Goal: Use online tool/utility

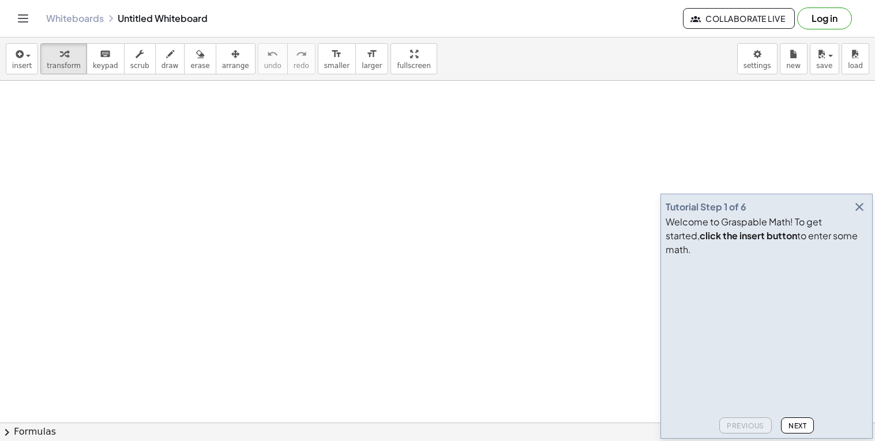
click at [859, 214] on icon "button" at bounding box center [859, 207] width 14 height 14
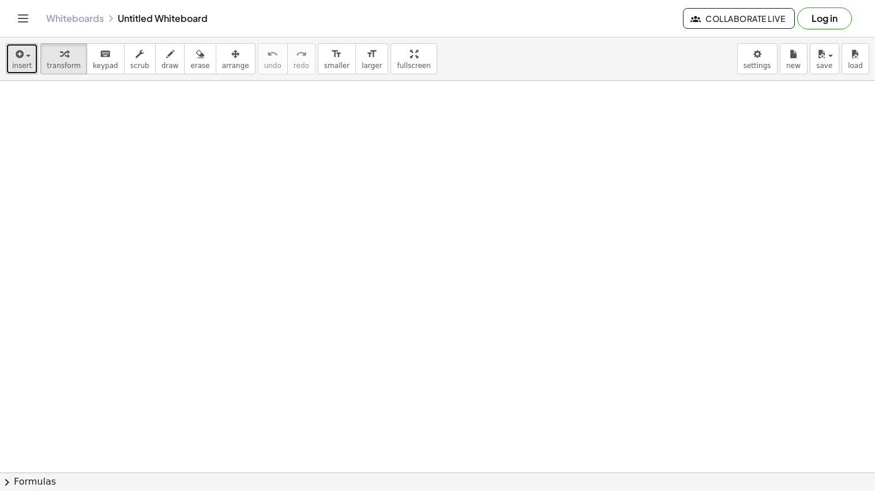
click at [14, 61] on icon "button" at bounding box center [18, 54] width 10 height 14
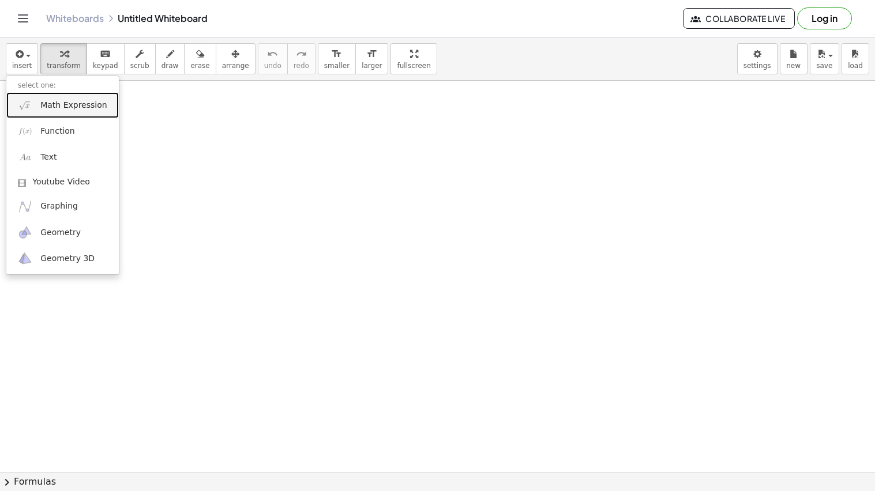
click at [73, 110] on span "Math Expression" at bounding box center [73, 106] width 66 height 12
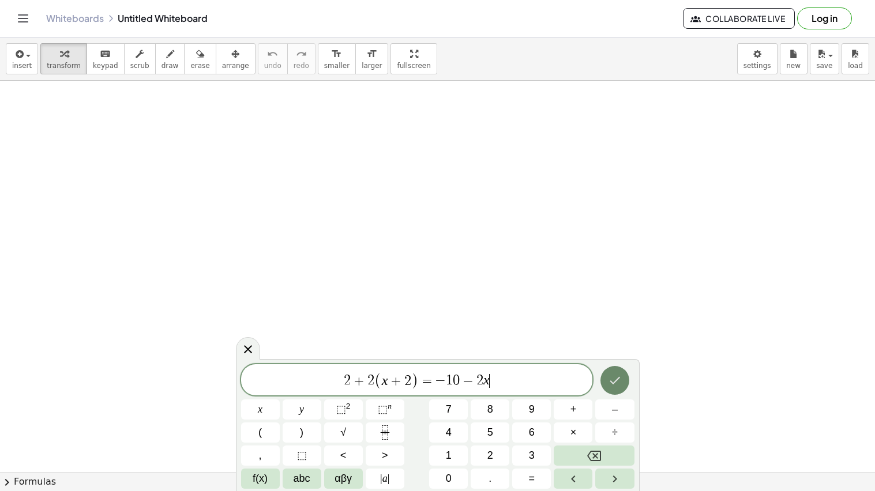
click at [615, 372] on button "Done" at bounding box center [614, 380] width 29 height 29
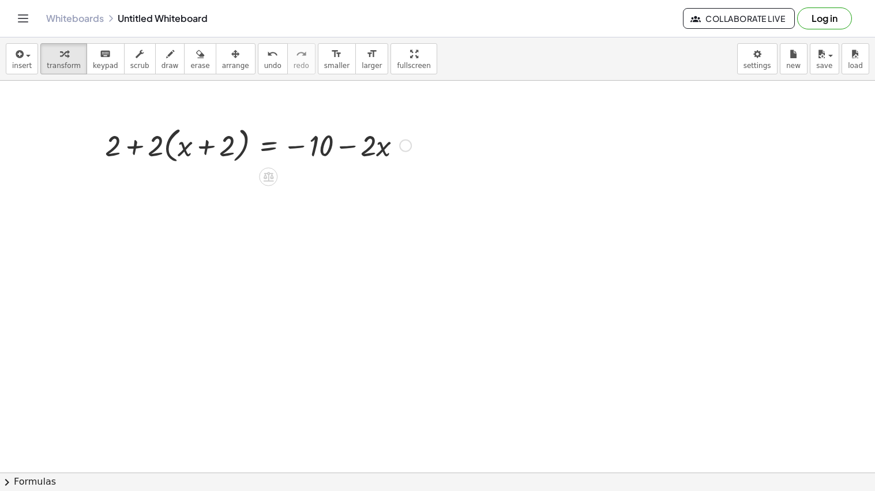
click at [164, 152] on div at bounding box center [258, 145] width 318 height 44
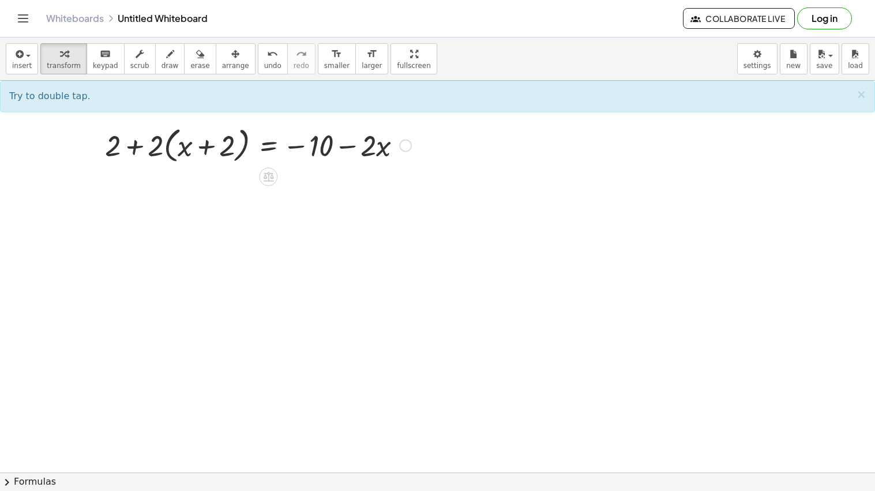
click at [163, 151] on div at bounding box center [258, 145] width 318 height 44
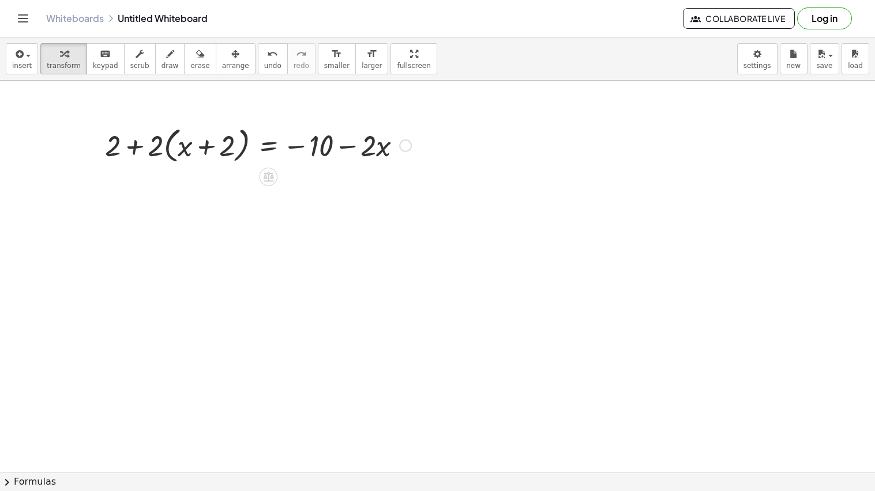
click at [170, 153] on div at bounding box center [258, 145] width 318 height 44
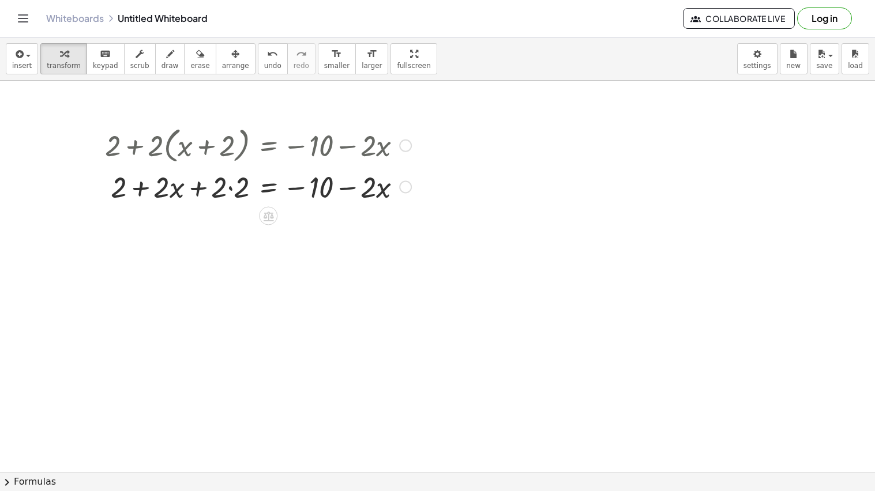
click at [222, 191] on div at bounding box center [258, 186] width 318 height 39
click at [222, 193] on div at bounding box center [258, 186] width 318 height 39
click at [232, 189] on div at bounding box center [258, 186] width 318 height 39
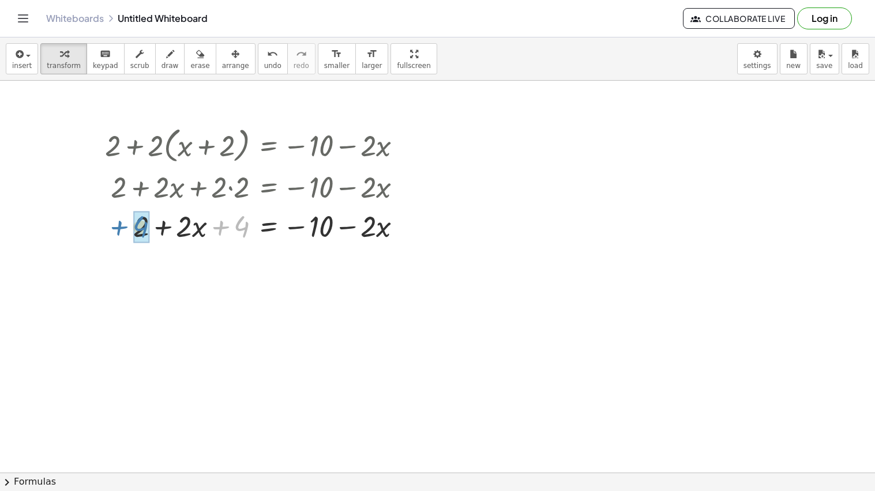
drag, startPoint x: 244, startPoint y: 230, endPoint x: 143, endPoint y: 231, distance: 100.9
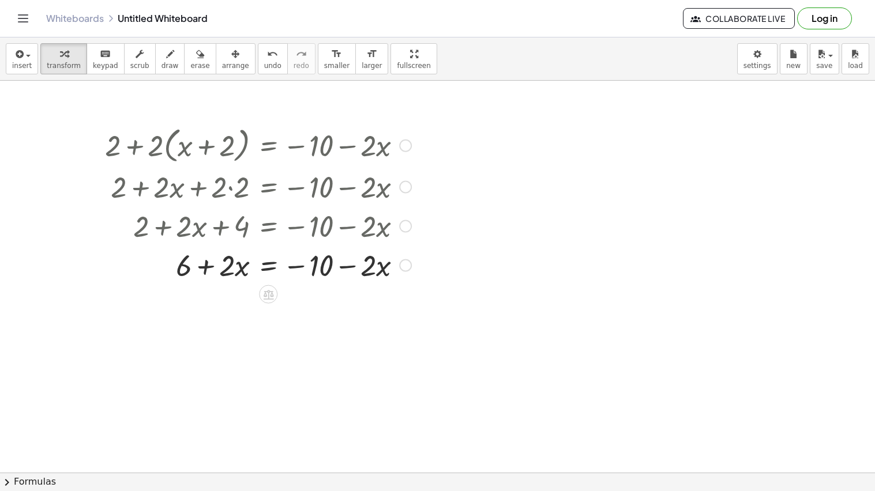
click at [294, 270] on div at bounding box center [258, 264] width 318 height 39
click at [266, 296] on icon at bounding box center [268, 295] width 10 height 10
click at [226, 294] on div "+" at bounding box center [222, 294] width 18 height 18
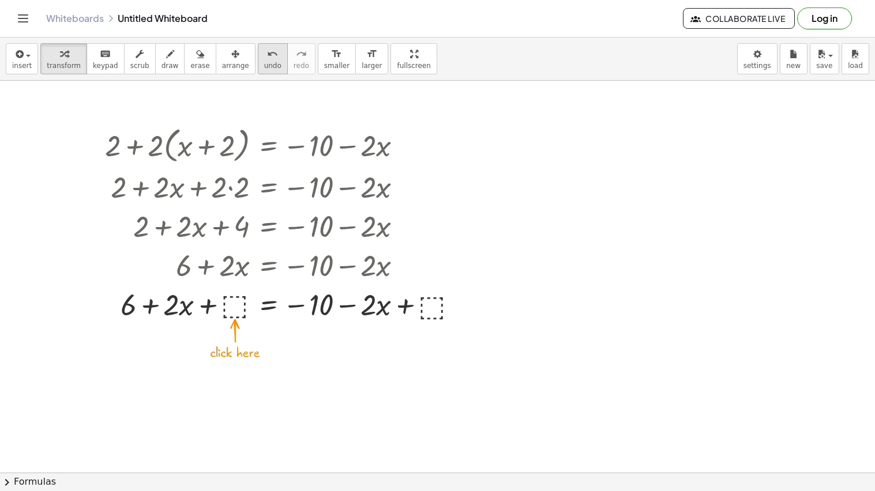
click at [264, 69] on span "undo" at bounding box center [272, 66] width 17 height 8
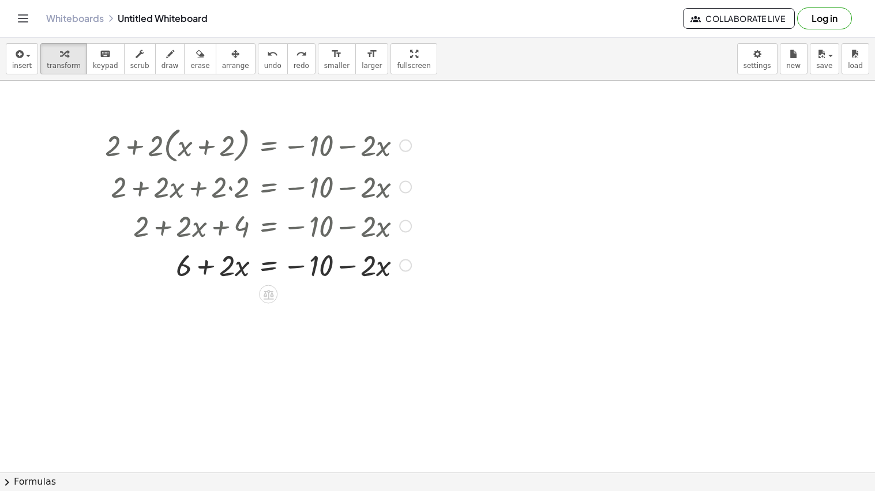
click at [269, 262] on div at bounding box center [258, 264] width 318 height 39
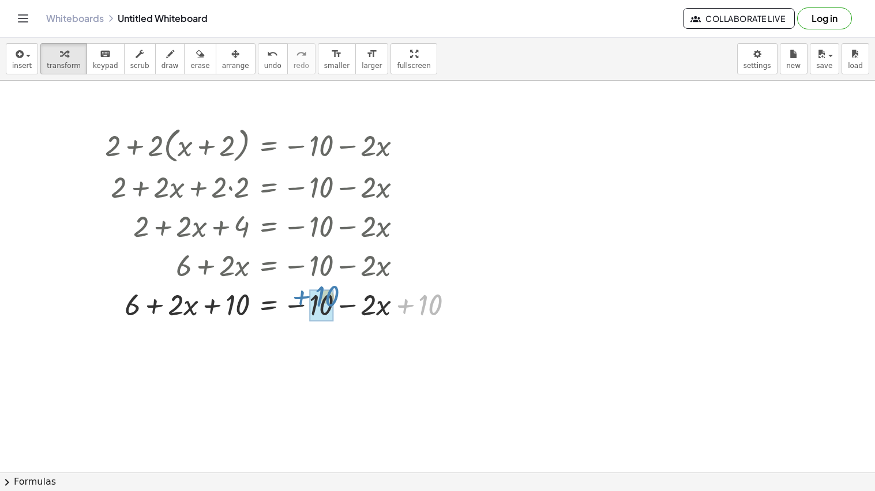
drag, startPoint x: 409, startPoint y: 307, endPoint x: 305, endPoint y: 299, distance: 105.2
click at [305, 299] on div at bounding box center [283, 303] width 369 height 39
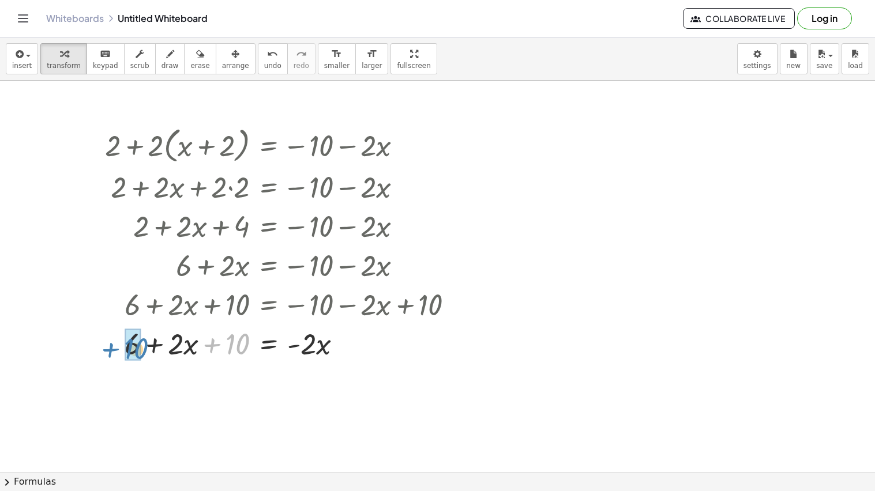
drag, startPoint x: 233, startPoint y: 348, endPoint x: 131, endPoint y: 354, distance: 101.6
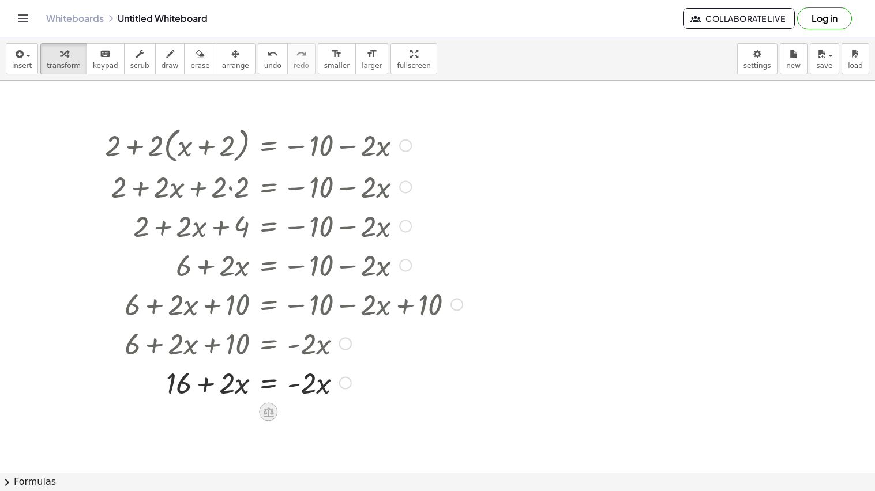
click at [268, 410] on icon at bounding box center [268, 413] width 10 height 10
click at [269, 389] on div at bounding box center [283, 382] width 369 height 39
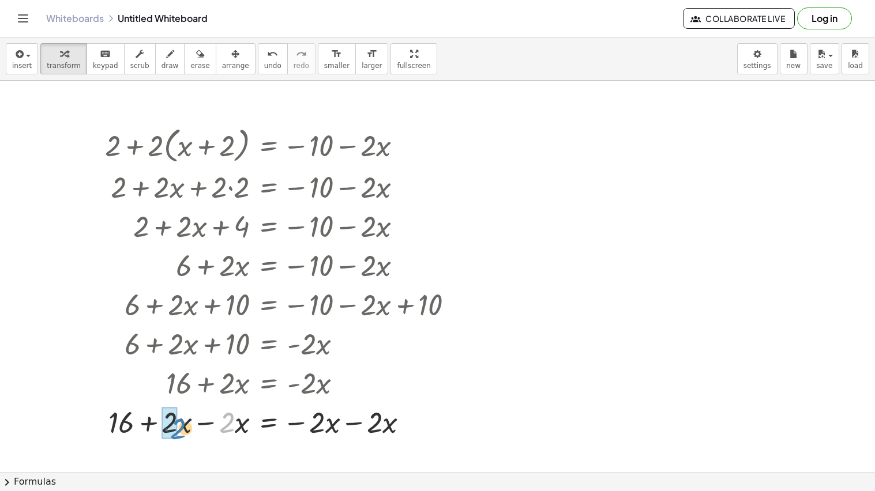
drag, startPoint x: 226, startPoint y: 424, endPoint x: 172, endPoint y: 430, distance: 54.6
click at [264, 67] on span "undo" at bounding box center [272, 66] width 17 height 8
drag, startPoint x: 225, startPoint y: 423, endPoint x: 180, endPoint y: 426, distance: 45.7
drag, startPoint x: 382, startPoint y: 424, endPoint x: 339, endPoint y: 425, distance: 43.8
click at [268, 426] on div at bounding box center [283, 421] width 369 height 39
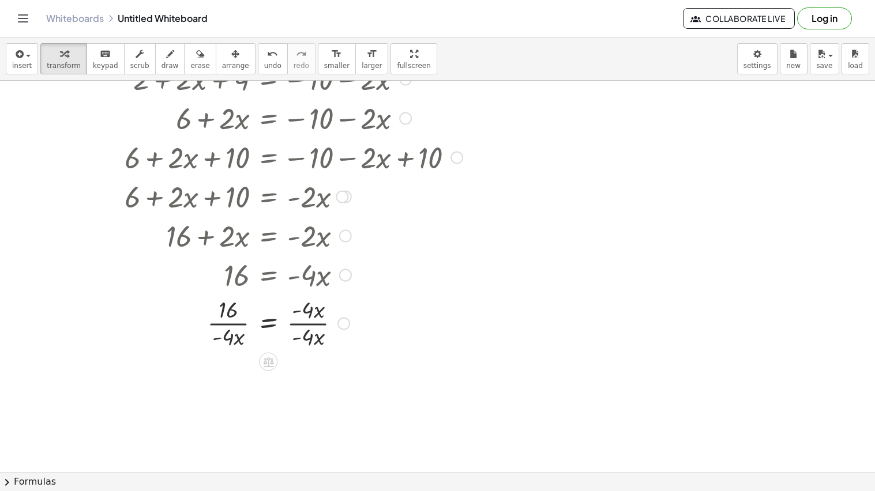
scroll to position [176, 0]
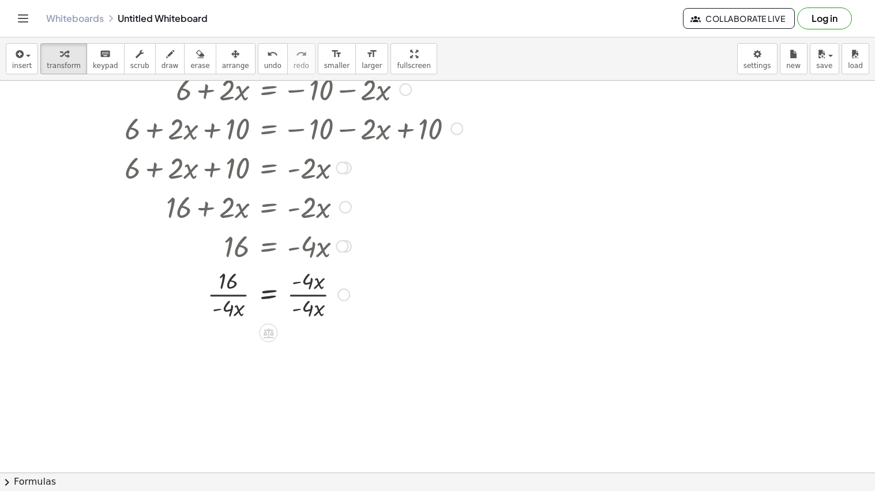
click at [310, 294] on div at bounding box center [283, 294] width 369 height 58
click at [230, 352] on div at bounding box center [283, 352] width 369 height 58
click at [228, 344] on div at bounding box center [283, 352] width 369 height 58
click at [231, 353] on div at bounding box center [283, 352] width 369 height 58
click at [233, 366] on div at bounding box center [283, 352] width 369 height 58
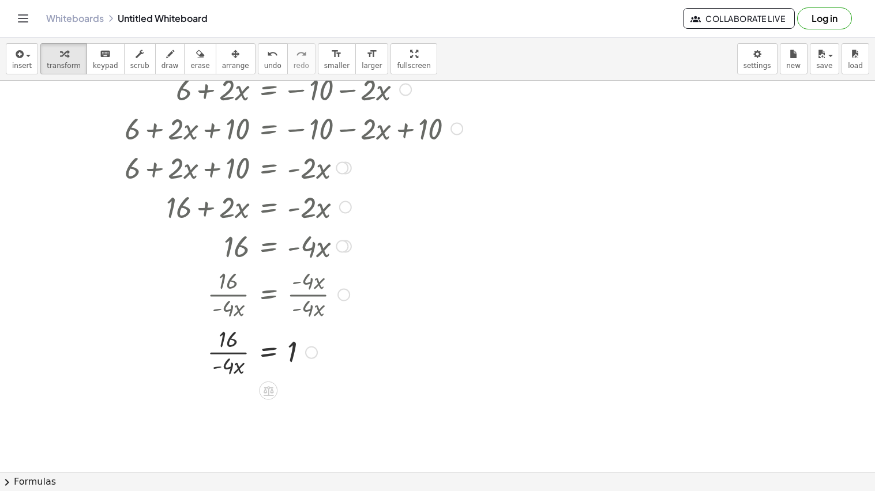
click at [238, 370] on div at bounding box center [283, 352] width 369 height 58
click at [268, 358] on div at bounding box center [283, 352] width 369 height 58
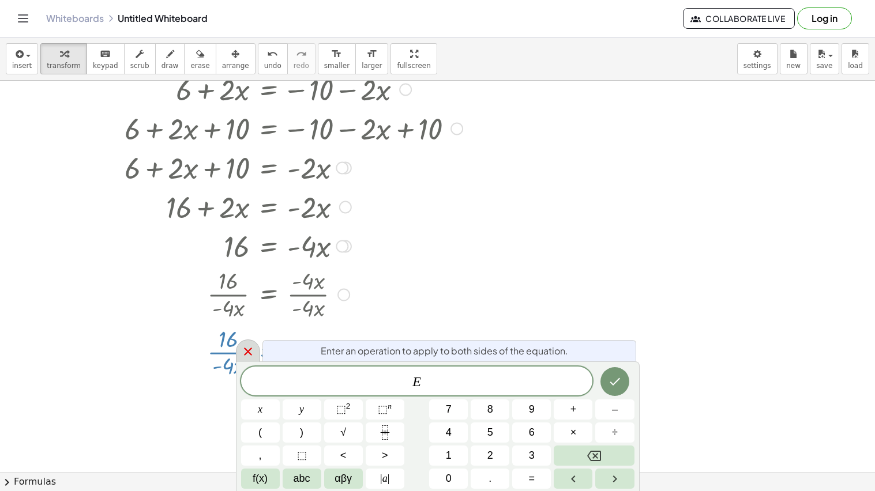
click at [248, 356] on icon at bounding box center [248, 352] width 14 height 14
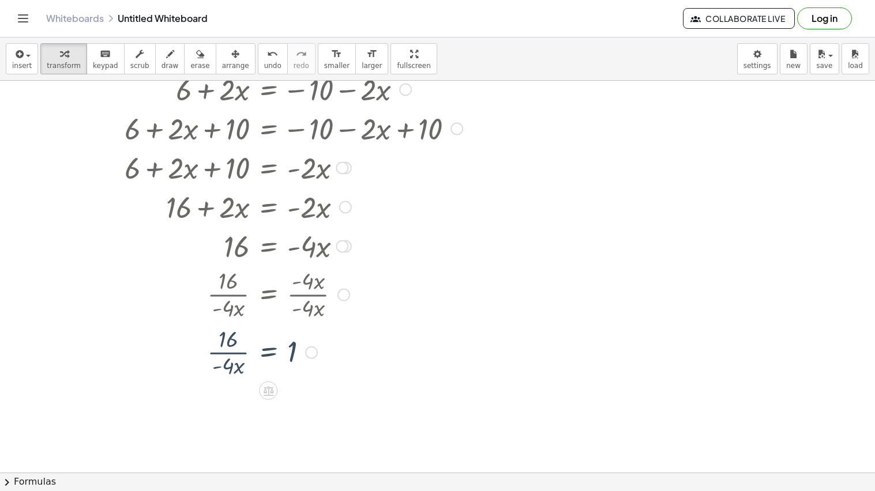
click at [233, 369] on div at bounding box center [283, 352] width 369 height 58
click at [264, 66] on span "undo" at bounding box center [272, 66] width 17 height 8
click at [267, 58] on icon "undo" at bounding box center [272, 54] width 11 height 14
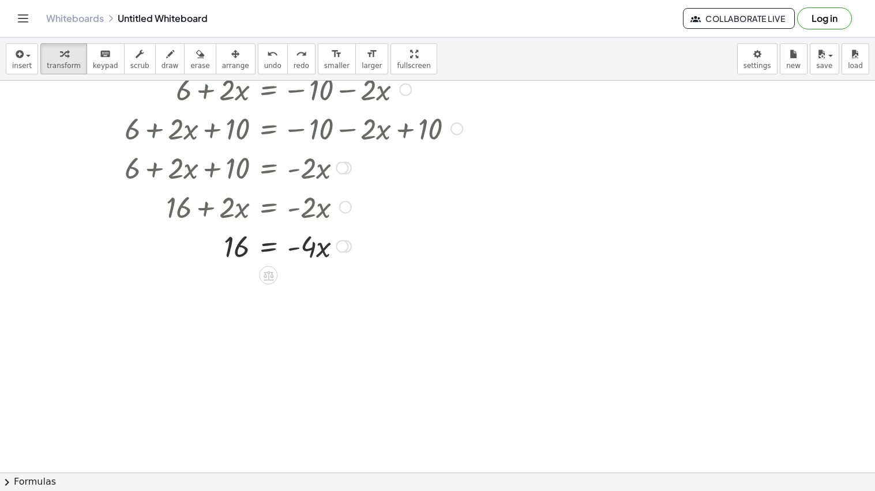
click at [270, 247] on div at bounding box center [292, 245] width 355 height 39
click at [264, 54] on div "undo" at bounding box center [272, 54] width 17 height 14
click at [269, 250] on div at bounding box center [286, 245] width 368 height 39
click at [311, 290] on div at bounding box center [283, 294] width 369 height 58
click at [238, 351] on div at bounding box center [283, 352] width 369 height 58
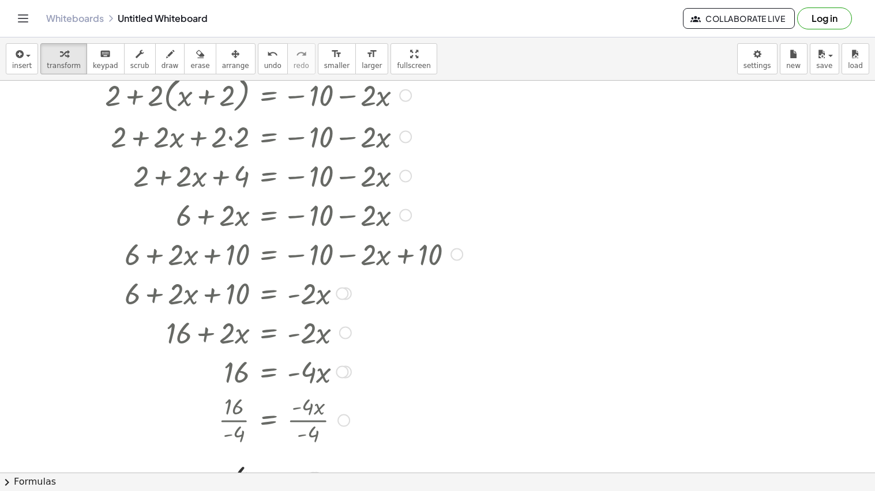
scroll to position [51, 0]
click at [397, 64] on span "fullscreen" at bounding box center [413, 66] width 33 height 8
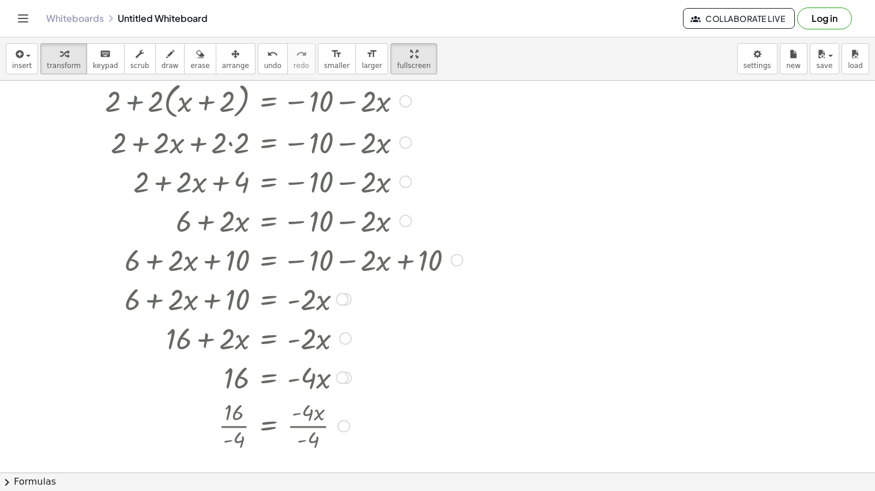
scroll to position [44, 0]
click at [264, 58] on div "undo" at bounding box center [272, 54] width 17 height 14
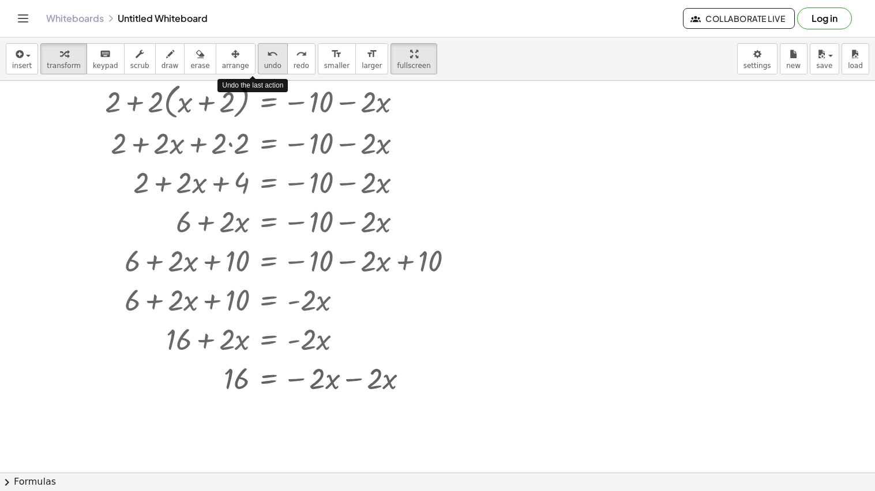
click at [264, 58] on div "undo" at bounding box center [272, 54] width 17 height 14
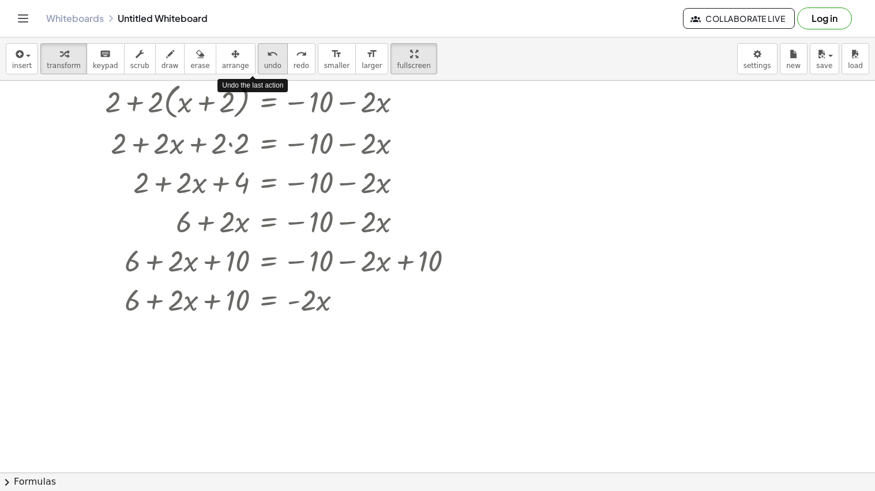
click at [264, 58] on div "undo" at bounding box center [272, 54] width 17 height 14
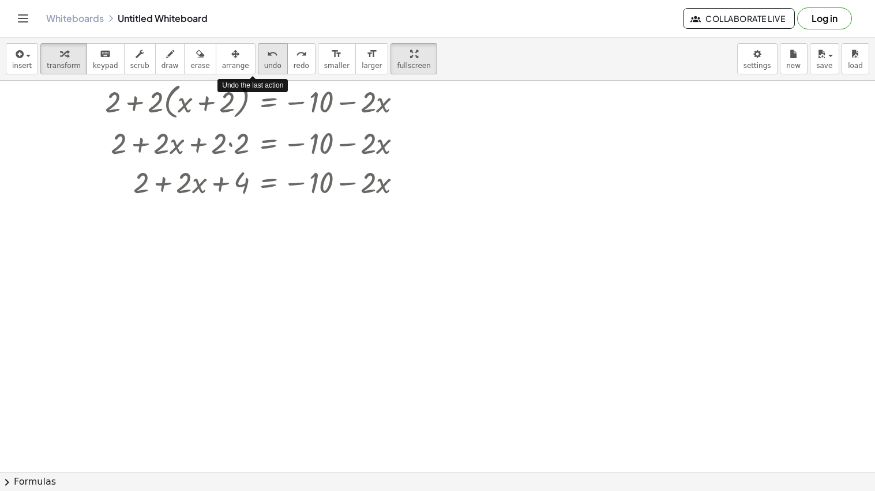
click at [264, 58] on div "undo" at bounding box center [272, 54] width 17 height 14
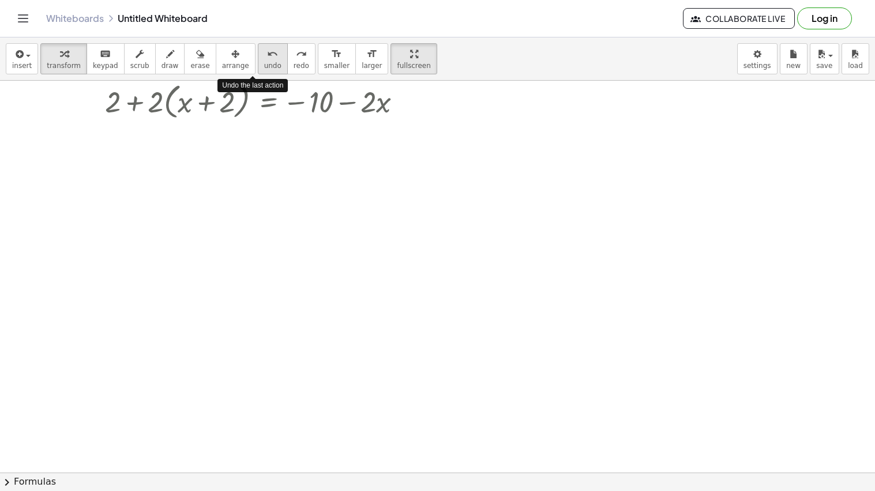
click at [264, 58] on div "undo" at bounding box center [272, 54] width 17 height 14
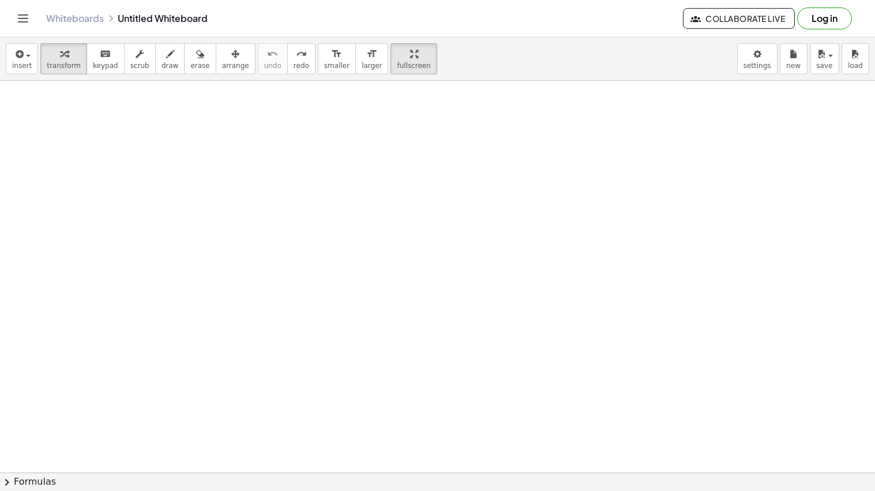
scroll to position [0, 0]
click at [21, 66] on span "insert" at bounding box center [22, 66] width 20 height 8
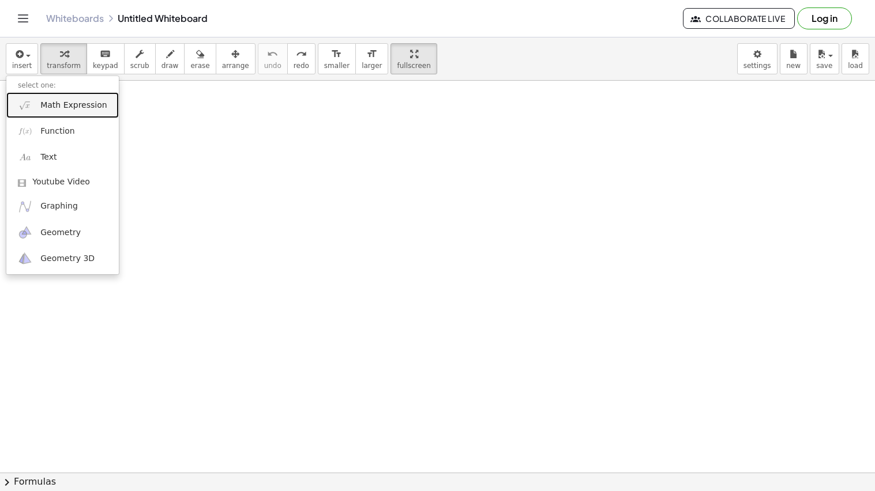
click at [66, 108] on span "Math Expression" at bounding box center [73, 106] width 66 height 12
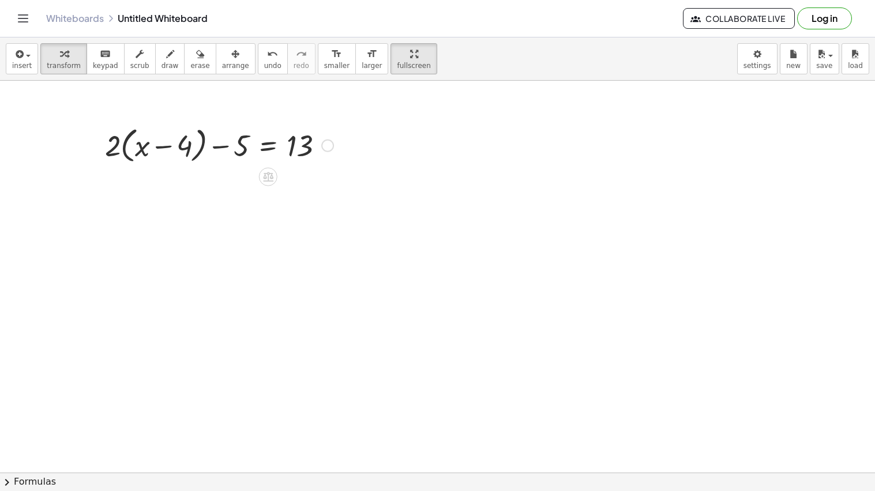
click at [122, 145] on div at bounding box center [219, 145] width 240 height 44
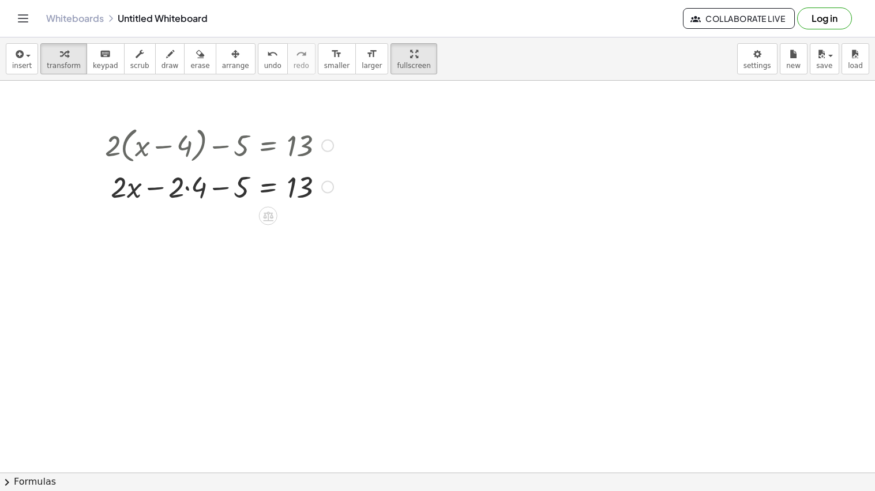
click at [181, 189] on div at bounding box center [219, 186] width 240 height 39
click at [178, 189] on div at bounding box center [219, 186] width 240 height 39
click at [175, 197] on div at bounding box center [219, 186] width 240 height 39
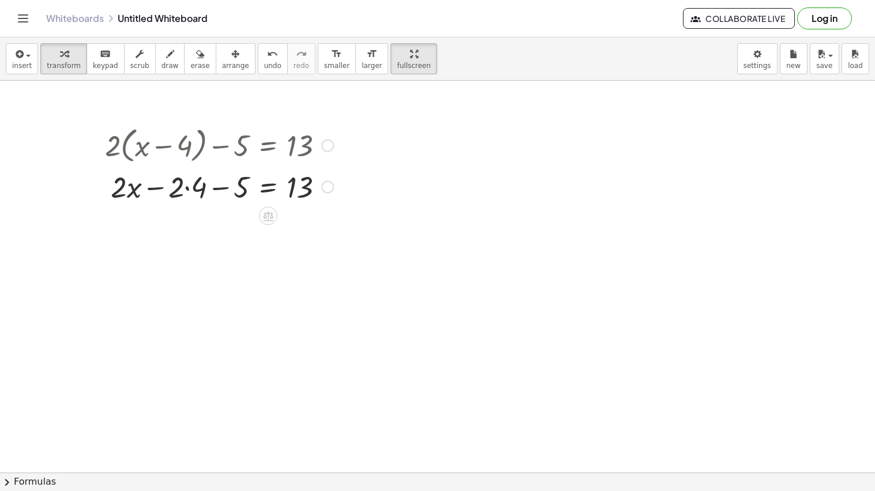
click at [183, 196] on div at bounding box center [219, 186] width 240 height 39
click at [189, 189] on div at bounding box center [219, 186] width 240 height 39
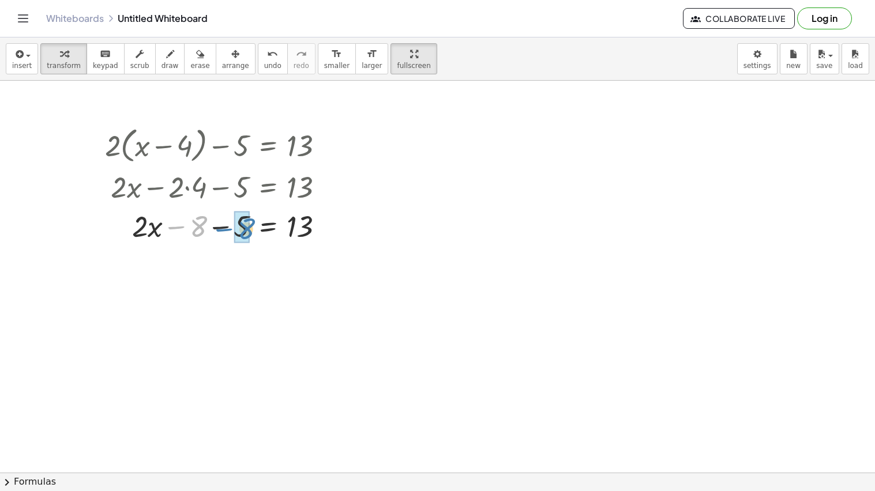
drag, startPoint x: 199, startPoint y: 227, endPoint x: 244, endPoint y: 228, distance: 45.0
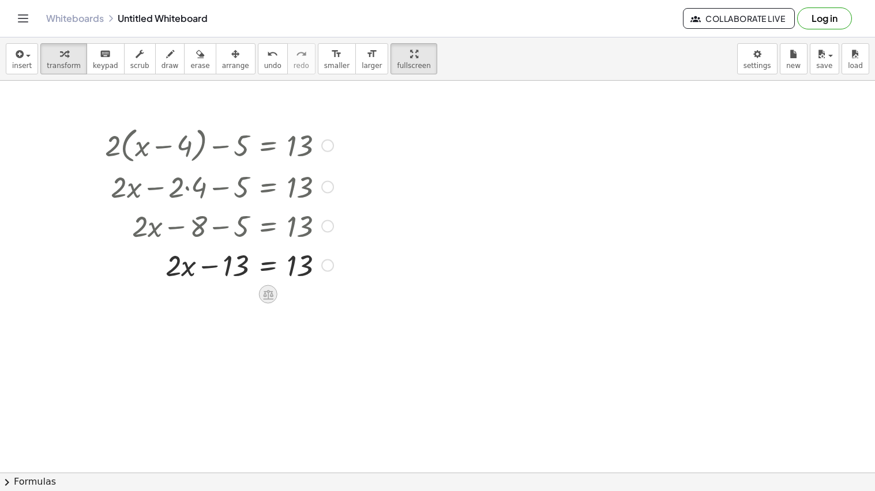
click at [268, 290] on icon at bounding box center [268, 294] width 12 height 12
click at [270, 273] on div at bounding box center [219, 264] width 240 height 39
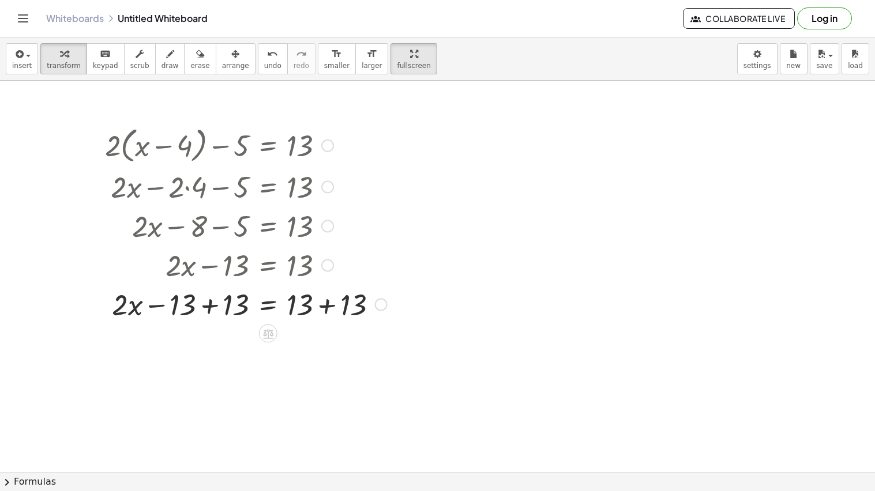
click at [211, 306] on div at bounding box center [246, 303] width 294 height 39
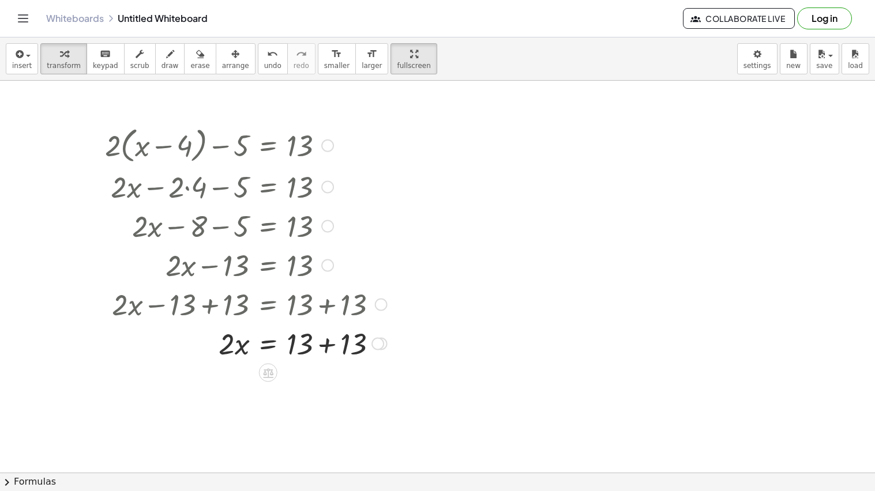
click at [332, 348] on div at bounding box center [246, 343] width 294 height 39
click at [267, 408] on icon at bounding box center [268, 413] width 10 height 10
click at [269, 391] on div at bounding box center [246, 382] width 294 height 39
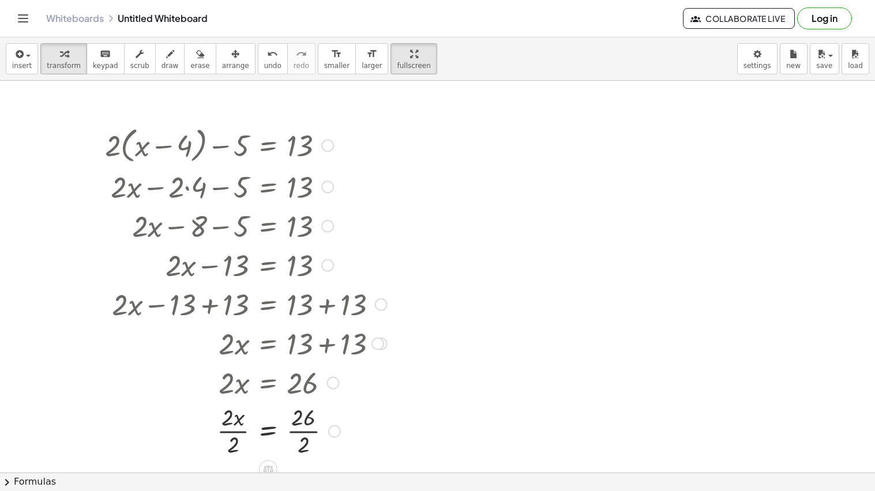
click at [305, 426] on div at bounding box center [246, 431] width 294 height 58
click at [239, 432] on div at bounding box center [246, 431] width 294 height 58
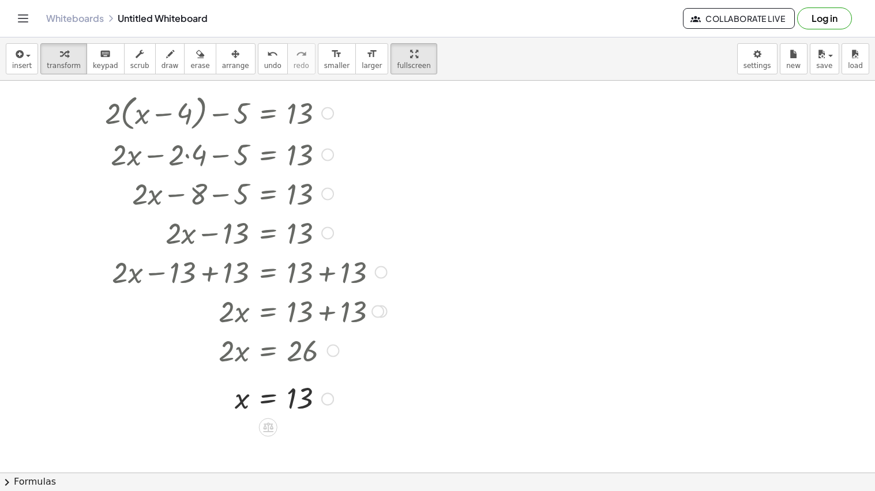
scroll to position [33, 0]
click at [264, 63] on span "undo" at bounding box center [272, 66] width 17 height 8
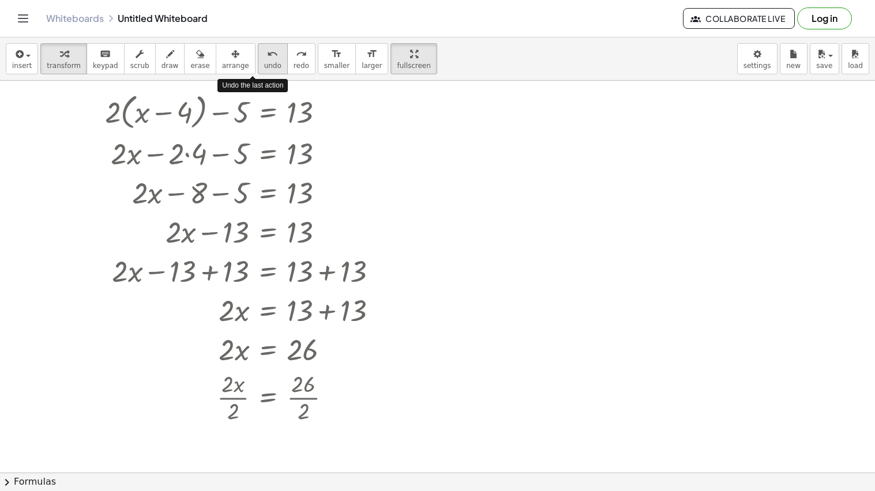
click at [264, 63] on span "undo" at bounding box center [272, 66] width 17 height 8
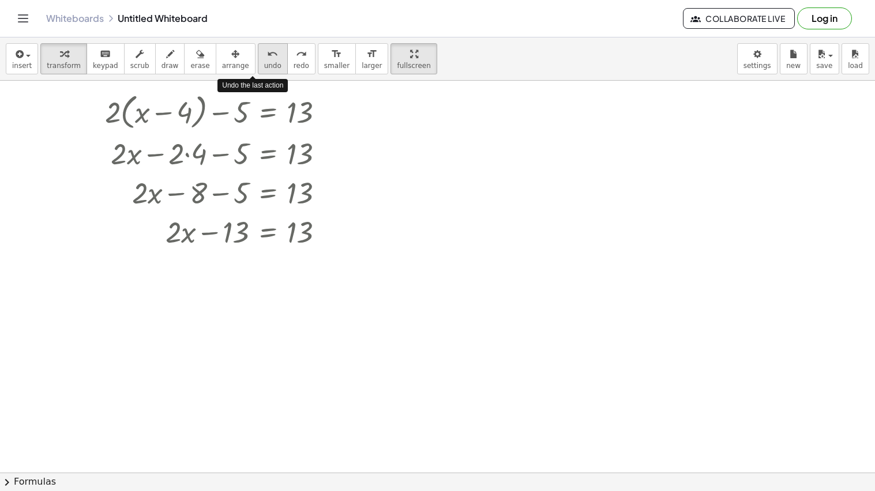
click at [264, 63] on span "undo" at bounding box center [272, 66] width 17 height 8
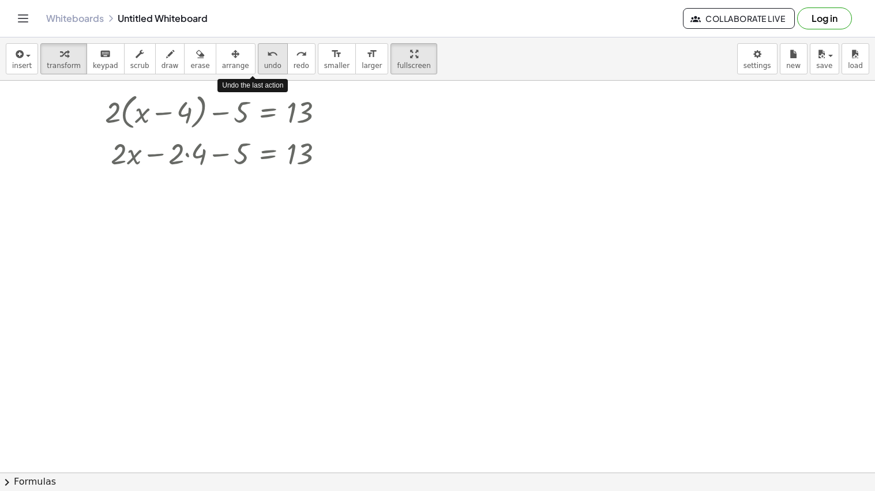
click at [264, 63] on span "undo" at bounding box center [272, 66] width 17 height 8
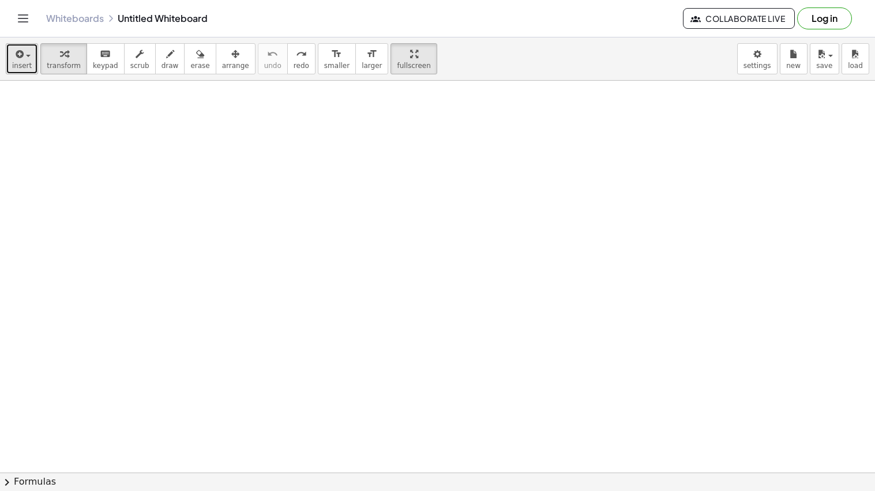
click at [24, 68] on span "insert" at bounding box center [22, 66] width 20 height 8
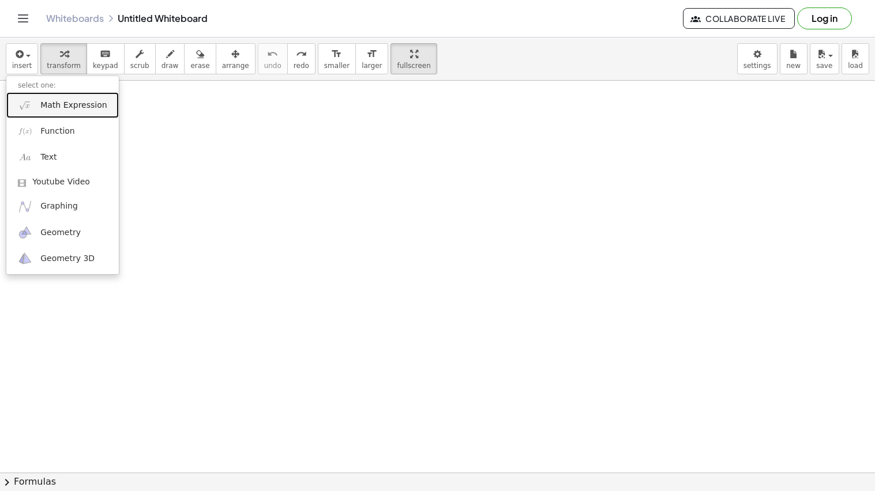
click at [65, 103] on span "Math Expression" at bounding box center [73, 106] width 66 height 12
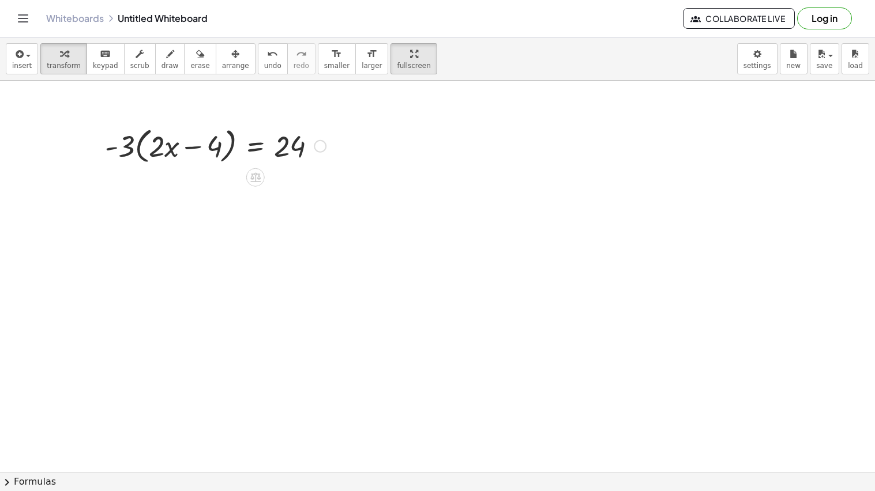
click at [169, 149] on div at bounding box center [215, 145] width 232 height 44
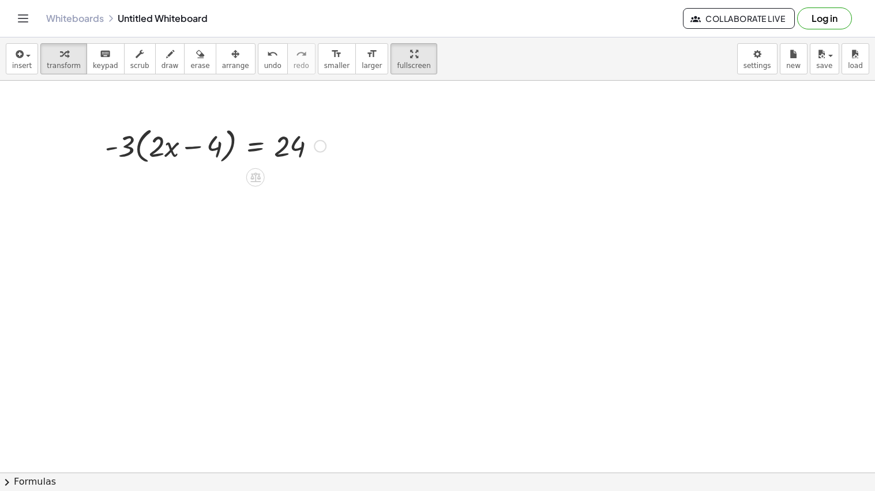
click at [169, 149] on div at bounding box center [215, 145] width 232 height 44
click at [137, 148] on div at bounding box center [215, 145] width 232 height 44
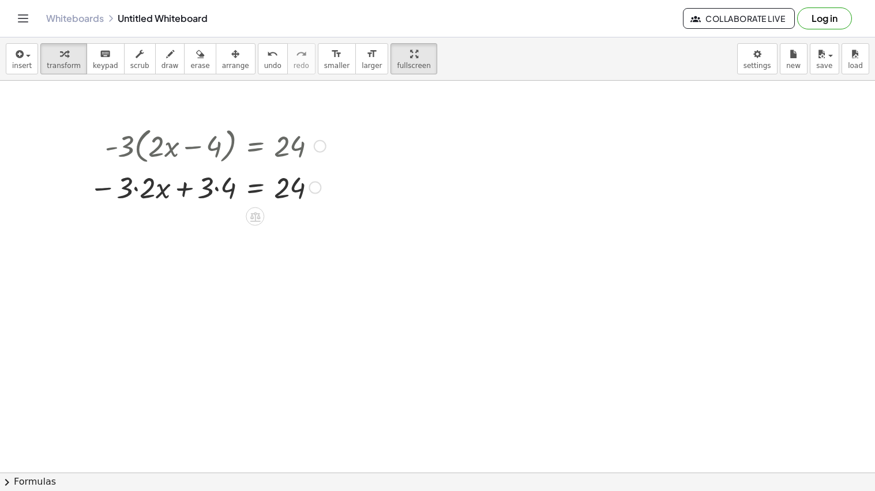
click at [218, 187] on div at bounding box center [208, 186] width 248 height 39
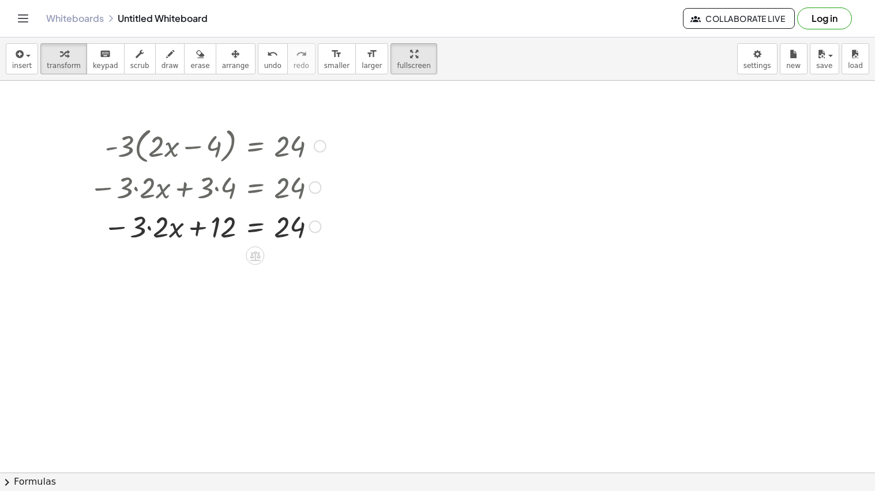
click at [149, 230] on div at bounding box center [208, 225] width 248 height 39
click at [260, 230] on div at bounding box center [208, 225] width 248 height 39
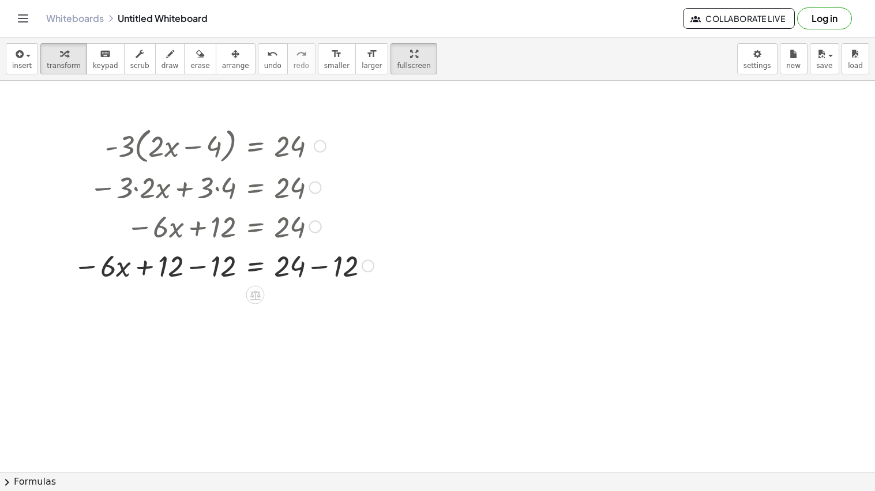
click at [199, 269] on div at bounding box center [223, 265] width 312 height 39
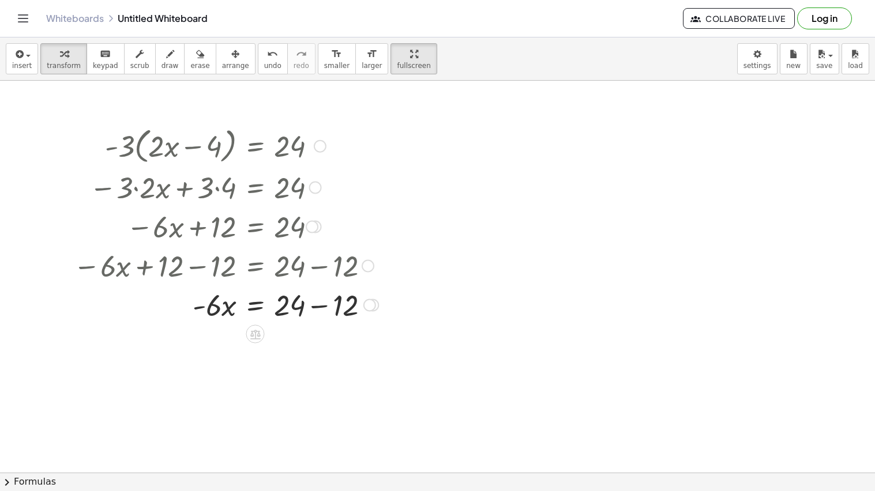
click at [318, 307] on div at bounding box center [225, 304] width 317 height 39
click at [256, 346] on div at bounding box center [225, 343] width 317 height 39
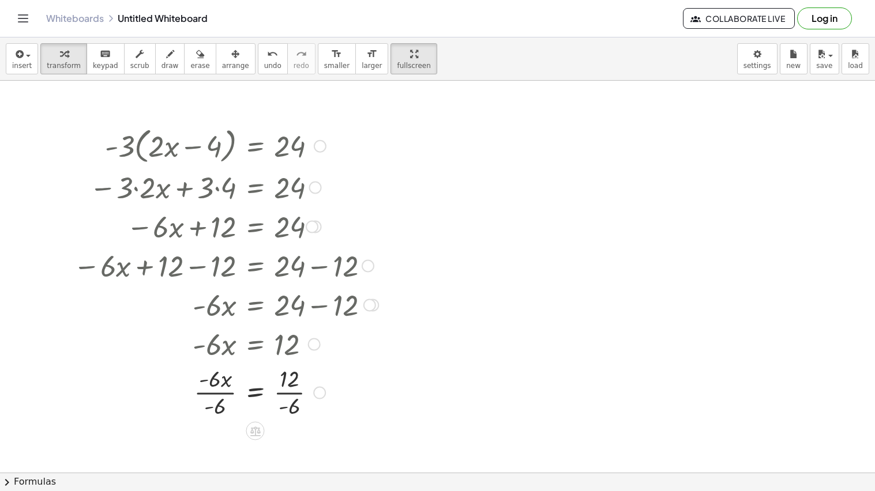
click at [219, 394] on div at bounding box center [225, 392] width 317 height 58
click at [286, 394] on div at bounding box center [225, 392] width 317 height 58
click at [264, 65] on span "undo" at bounding box center [272, 66] width 17 height 8
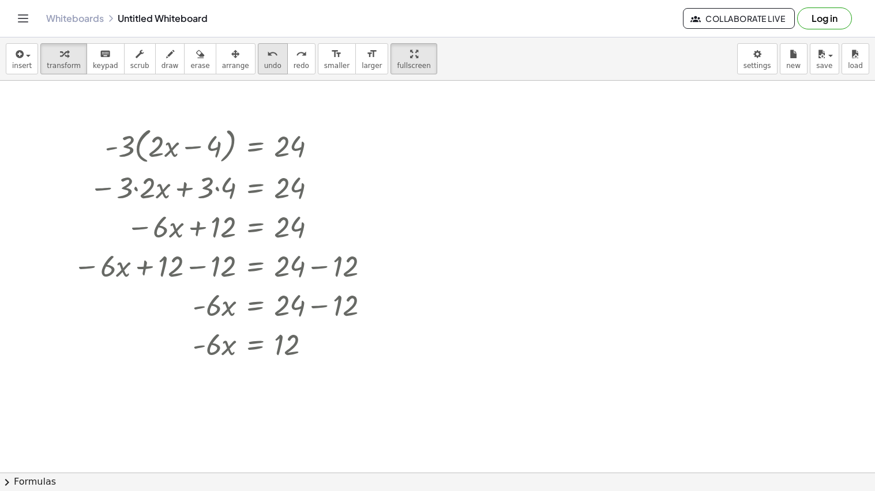
click at [264, 65] on span "undo" at bounding box center [272, 66] width 17 height 8
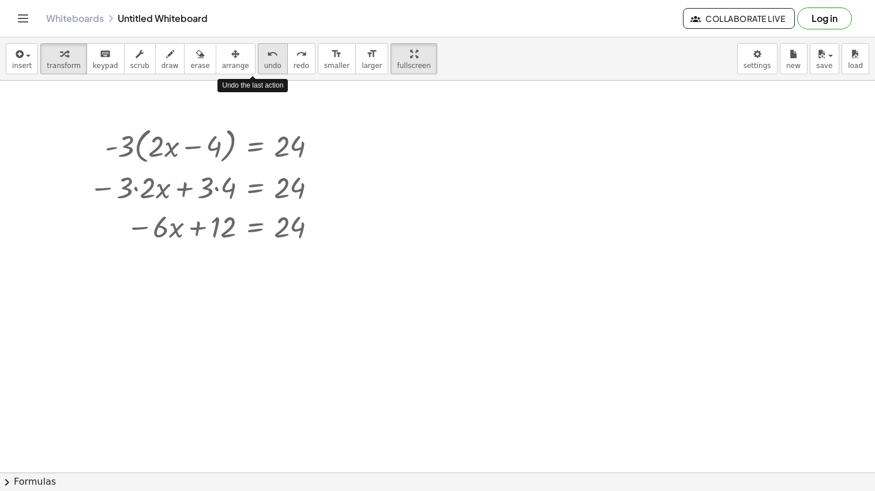
click at [264, 65] on span "undo" at bounding box center [272, 66] width 17 height 8
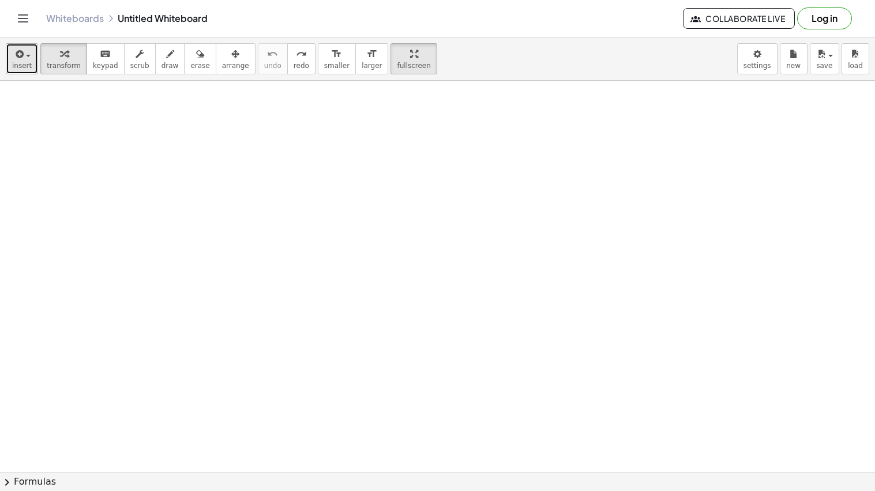
click at [10, 58] on button "insert" at bounding box center [22, 58] width 32 height 31
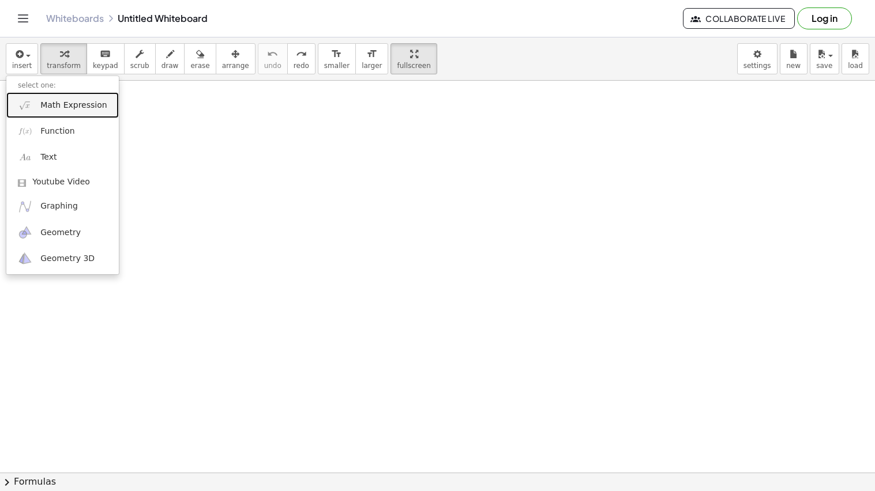
click at [54, 112] on link "Math Expression" at bounding box center [62, 105] width 112 height 26
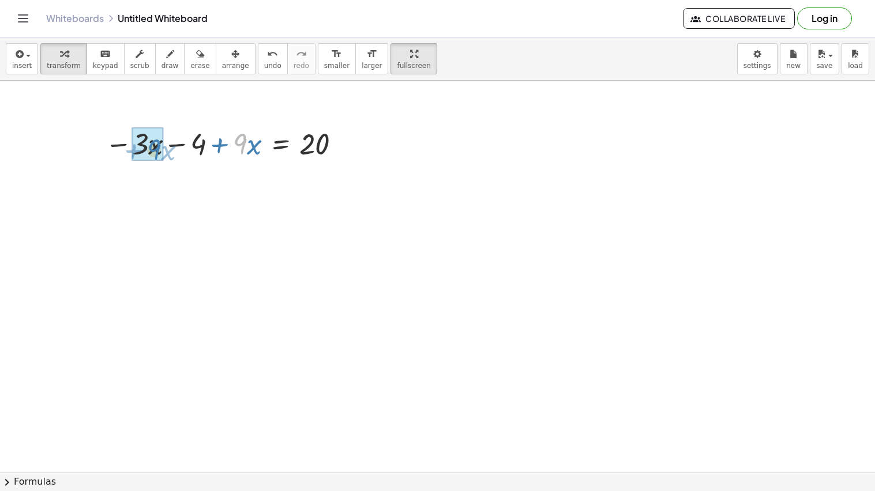
drag, startPoint x: 241, startPoint y: 146, endPoint x: 155, endPoint y: 152, distance: 86.1
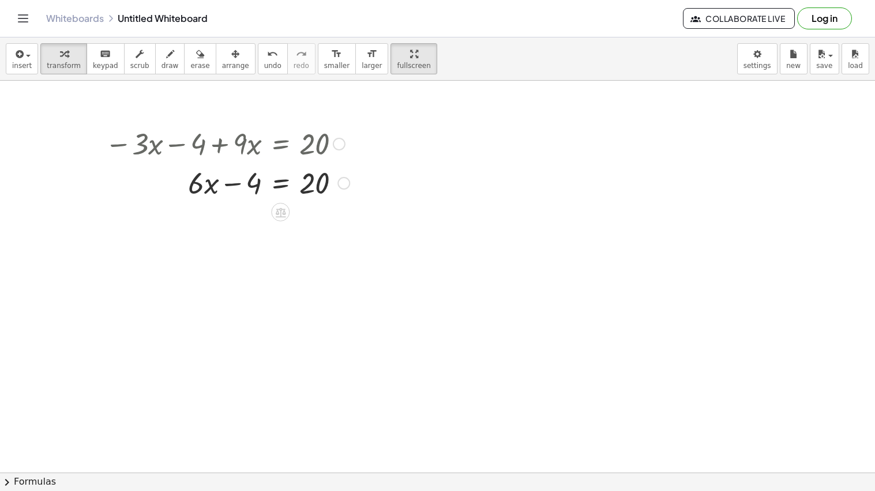
click at [281, 190] on div at bounding box center [227, 182] width 256 height 39
click at [233, 225] on div at bounding box center [248, 221] width 299 height 39
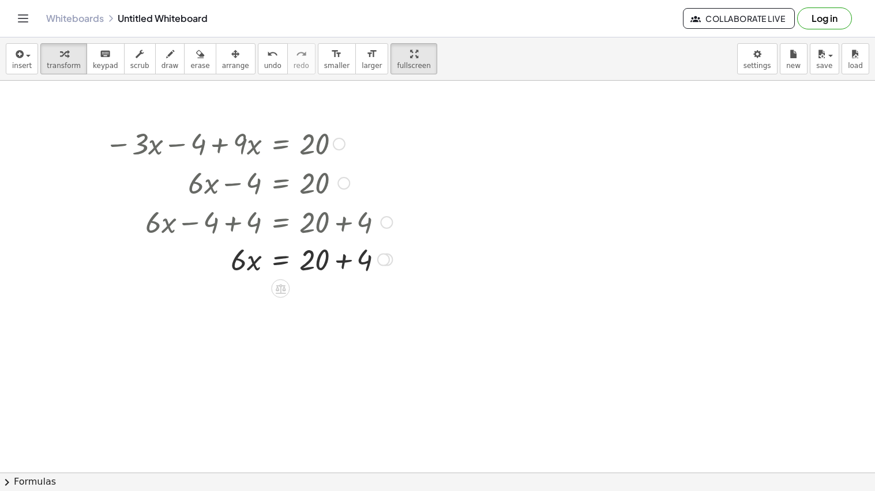
click at [344, 229] on div at bounding box center [226, 221] width 343 height 39
click at [345, 265] on div at bounding box center [248, 260] width 299 height 39
click at [281, 306] on div at bounding box center [248, 299] width 299 height 39
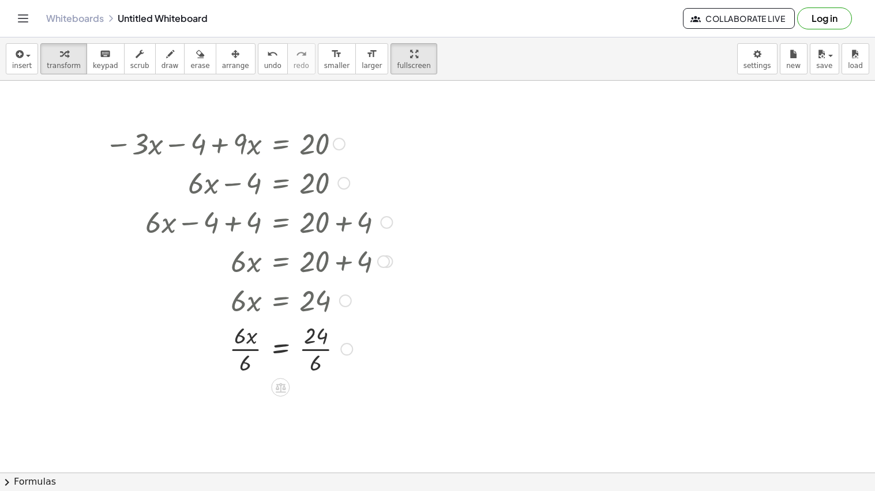
click at [247, 349] on div at bounding box center [248, 349] width 299 height 58
click at [315, 408] on div at bounding box center [248, 406] width 299 height 58
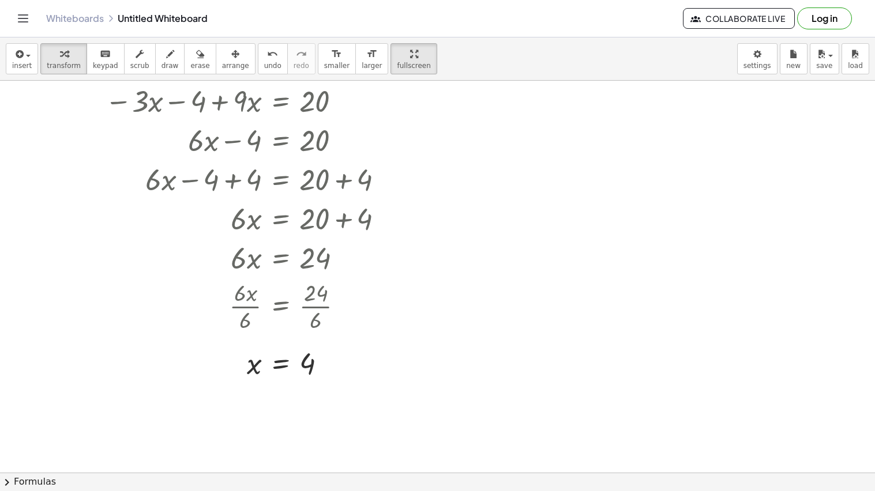
scroll to position [76, 0]
